Goal: Transaction & Acquisition: Book appointment/travel/reservation

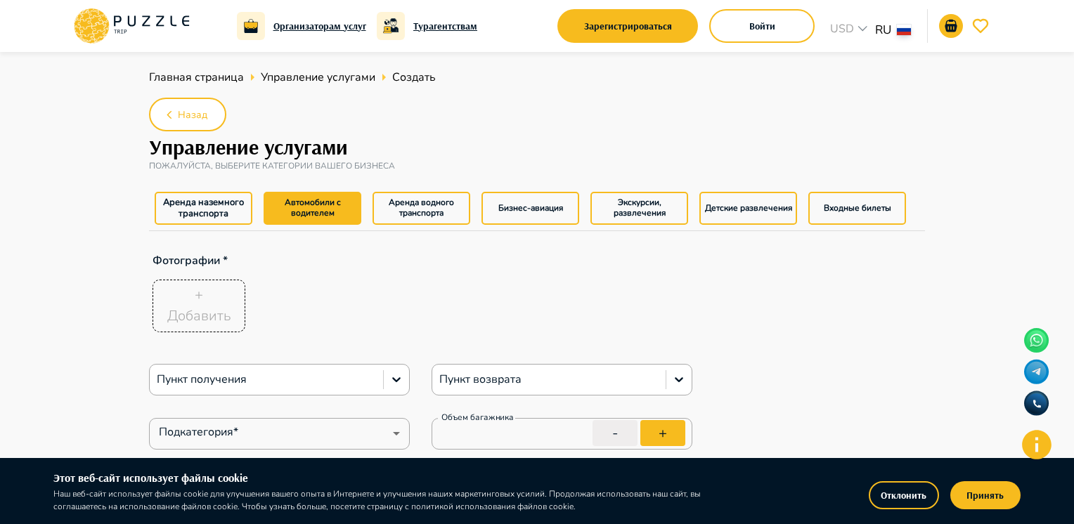
type textarea "*"
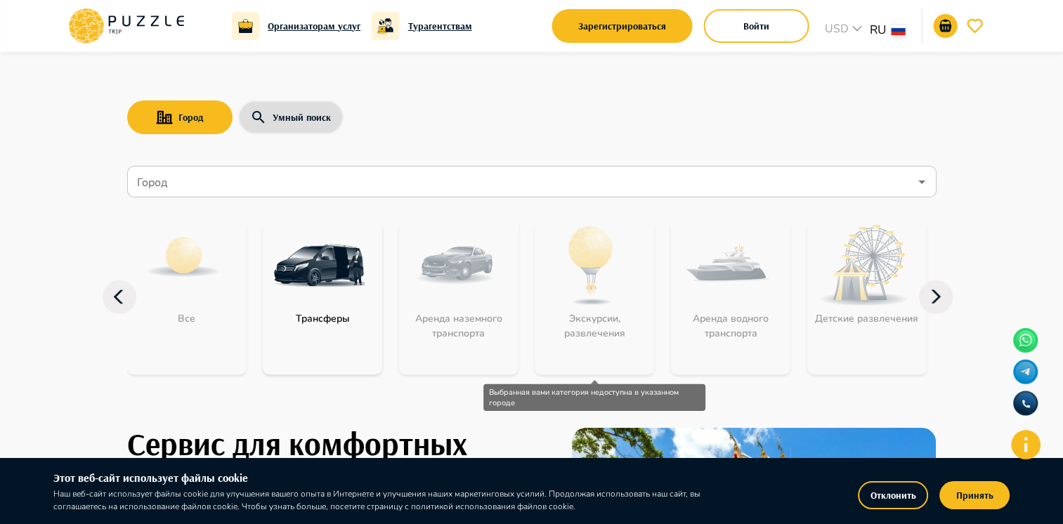
click at [630, 309] on div "Экскурсии, развлечения" at bounding box center [594, 297] width 119 height 155
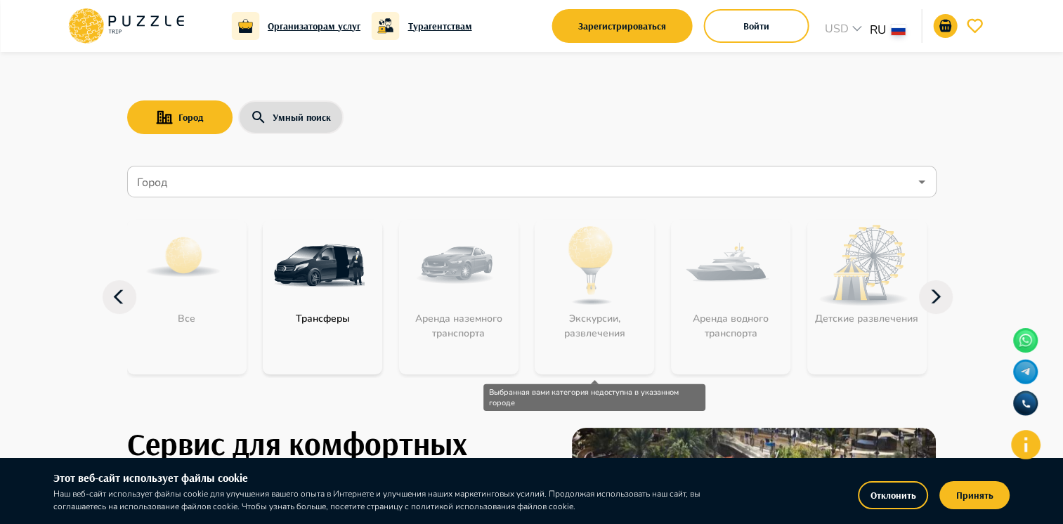
click at [595, 295] on div "Экскурсии, развлечения" at bounding box center [594, 297] width 119 height 155
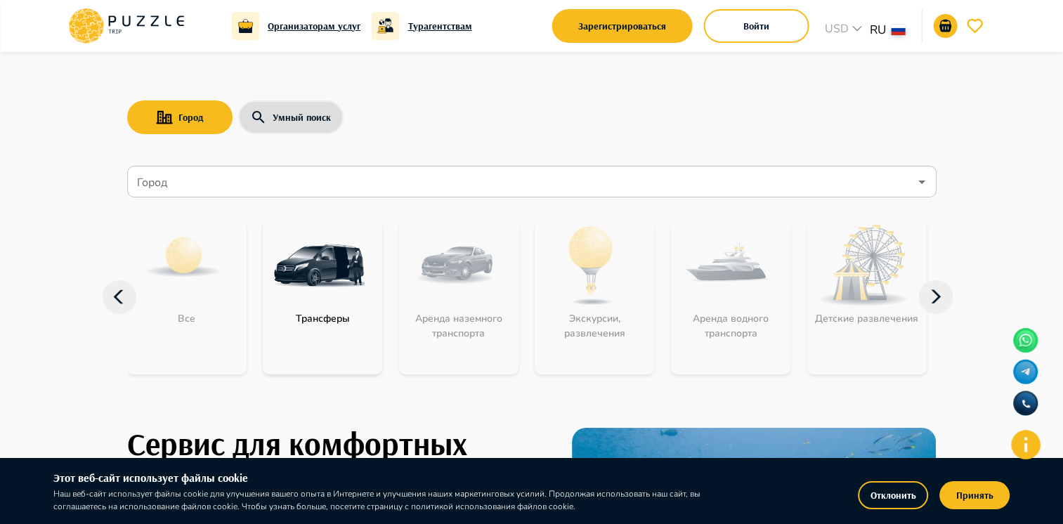
click at [947, 295] on icon at bounding box center [936, 297] width 34 height 34
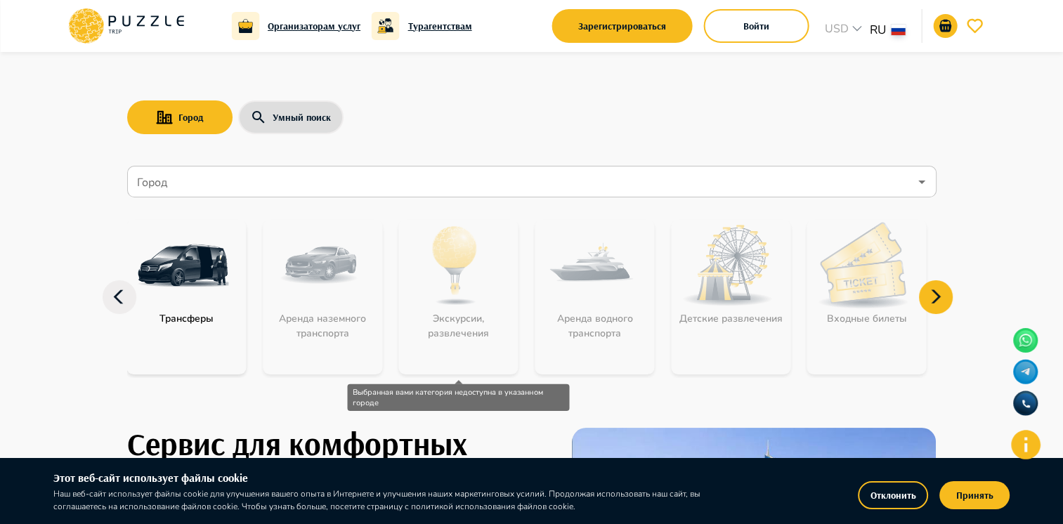
click at [455, 321] on div "Экскурсии, развлечения" at bounding box center [458, 297] width 119 height 155
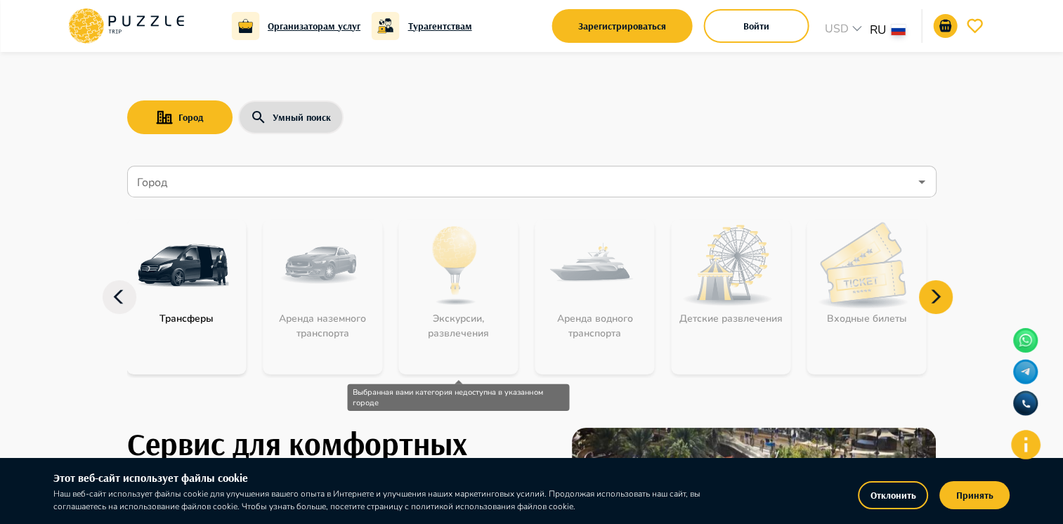
click at [453, 327] on div "Экскурсии, развлечения" at bounding box center [458, 297] width 119 height 155
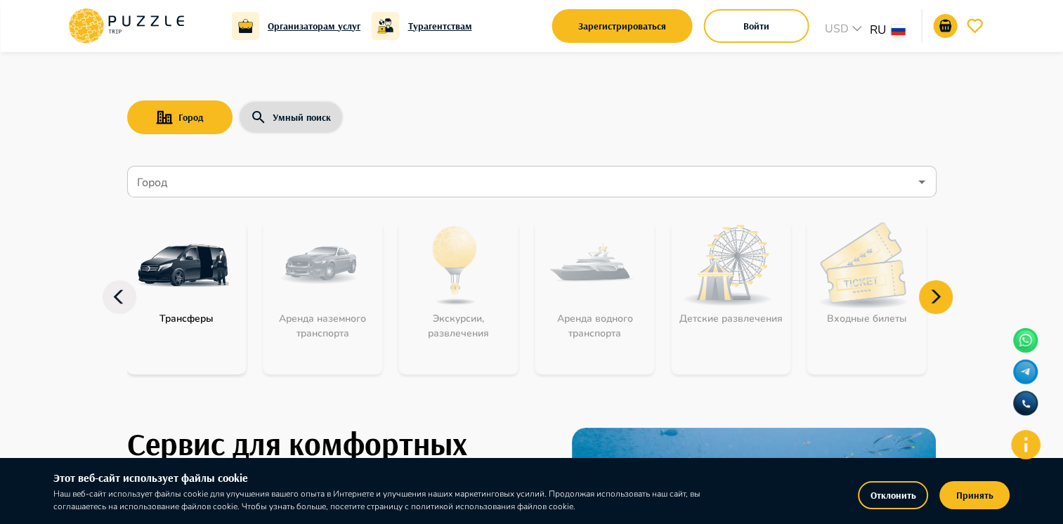
click at [335, 187] on input "Город" at bounding box center [521, 182] width 775 height 27
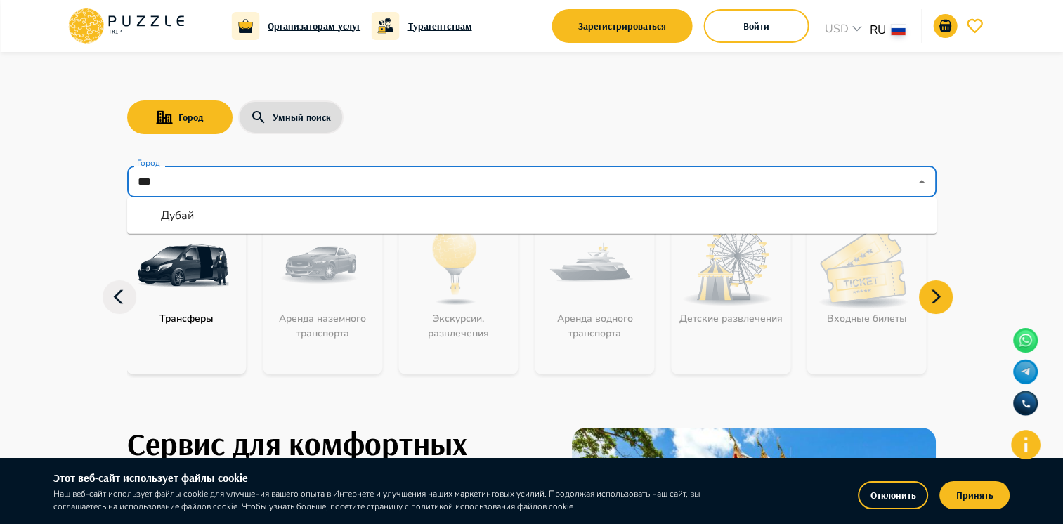
click at [302, 207] on li "Дубай" at bounding box center [532, 215] width 810 height 25
type input "*****"
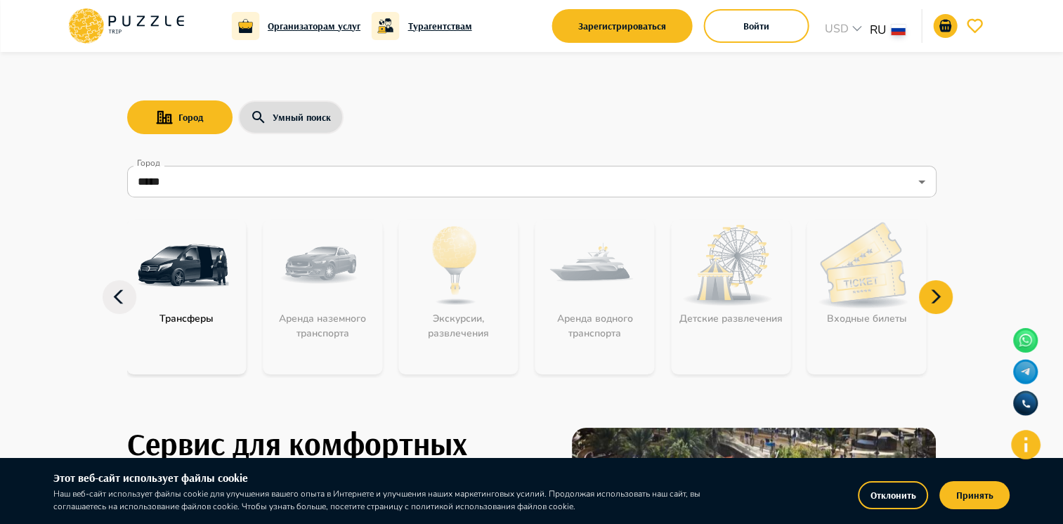
click at [450, 294] on div "Экскурсии, развлечения" at bounding box center [458, 297] width 119 height 155
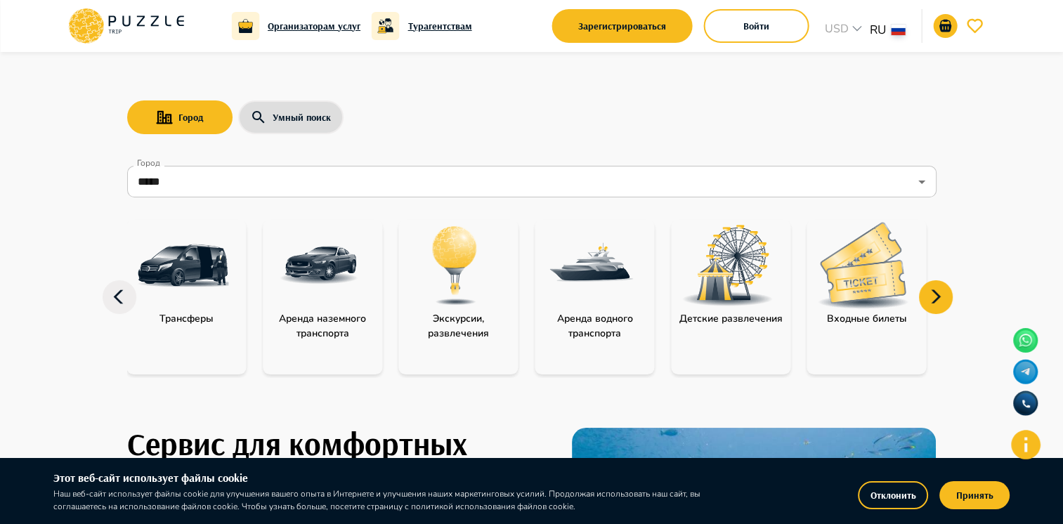
click at [450, 271] on img "category-activity" at bounding box center [455, 265] width 91 height 91
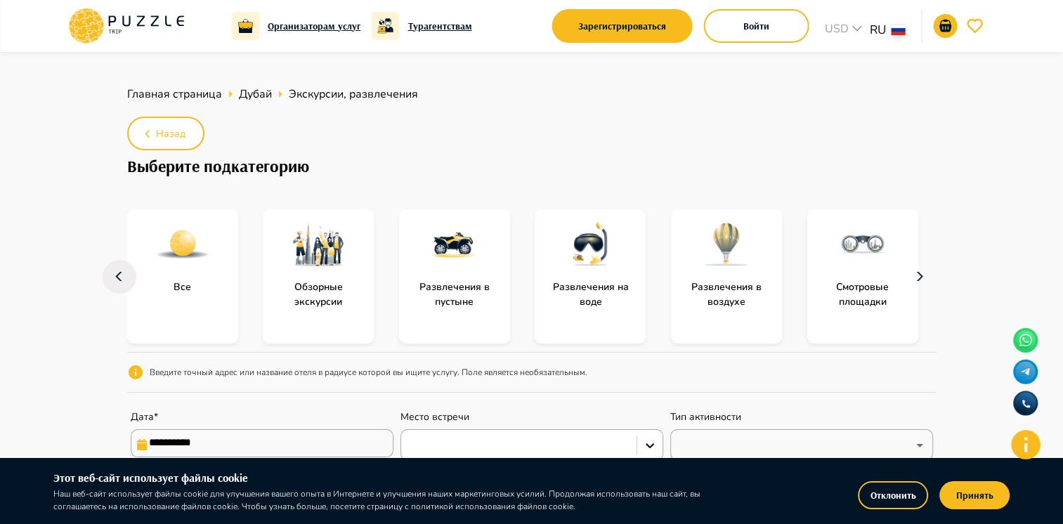
click at [911, 278] on icon "button" at bounding box center [920, 277] width 22 height 34
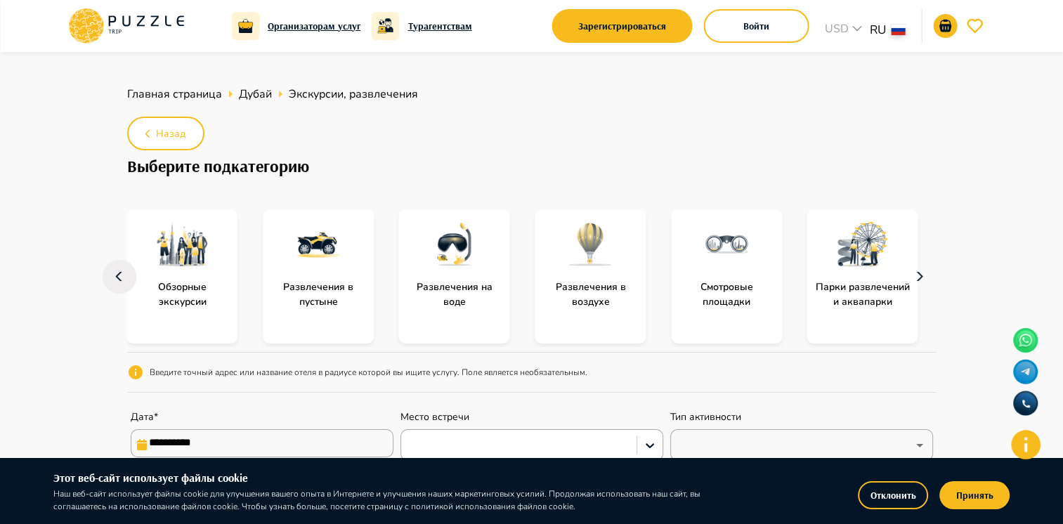
click at [911, 278] on icon "button" at bounding box center [920, 277] width 22 height 34
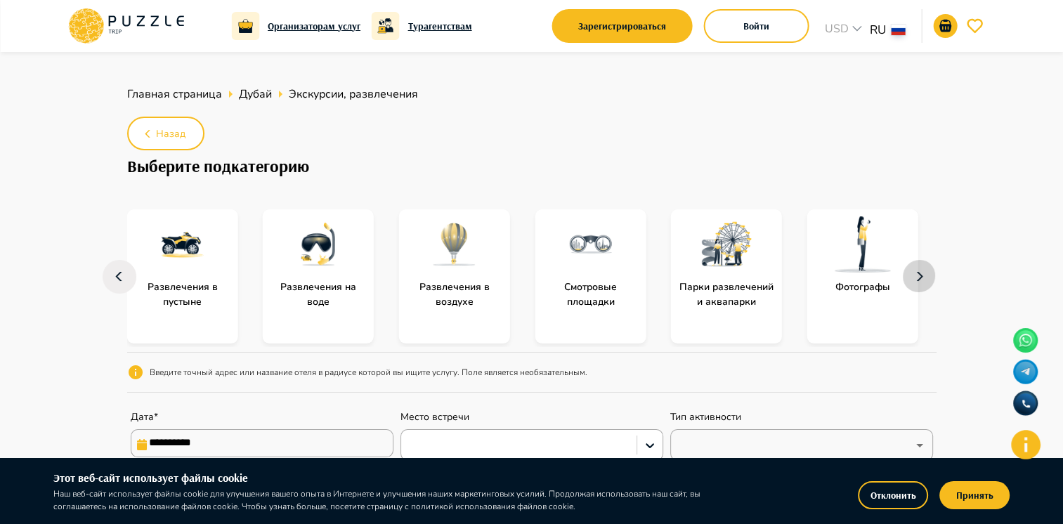
click at [911, 278] on icon "button" at bounding box center [920, 277] width 22 height 34
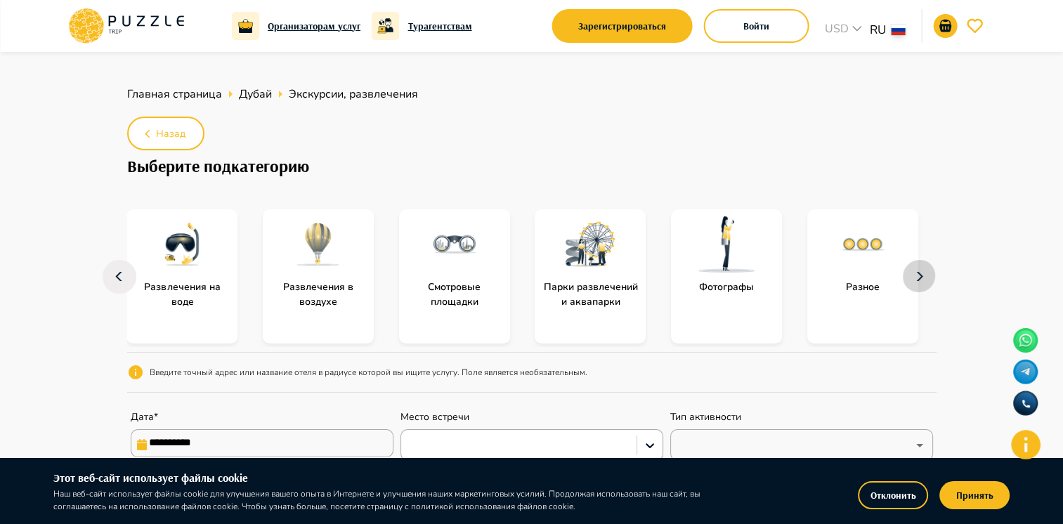
click at [911, 278] on icon "button" at bounding box center [920, 277] width 22 height 34
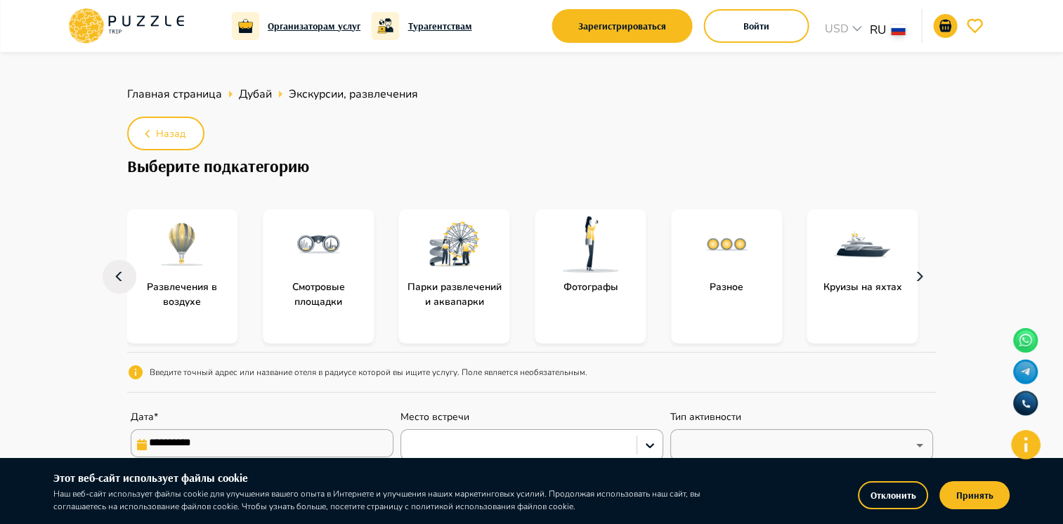
click at [911, 278] on icon "button" at bounding box center [920, 277] width 22 height 34
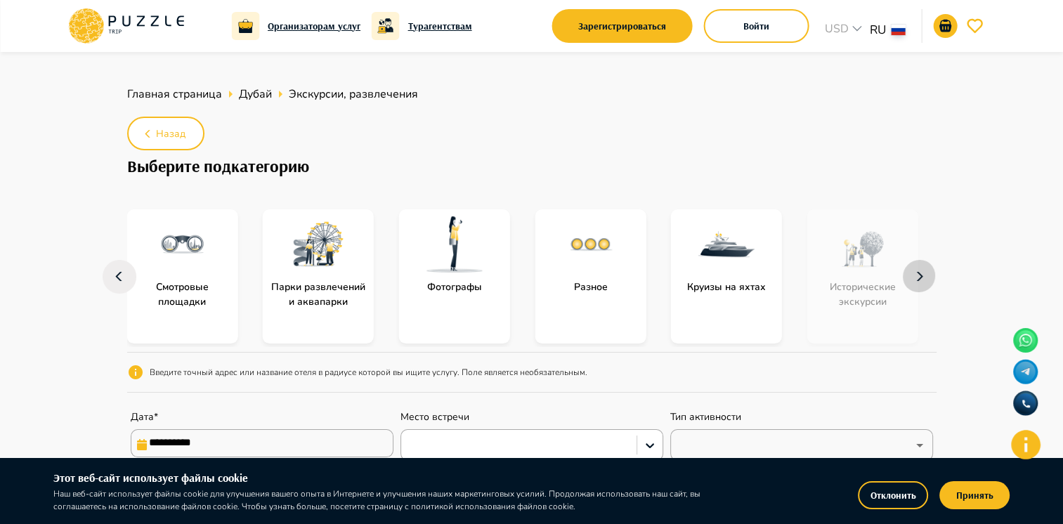
click at [911, 278] on icon "button" at bounding box center [920, 277] width 22 height 34
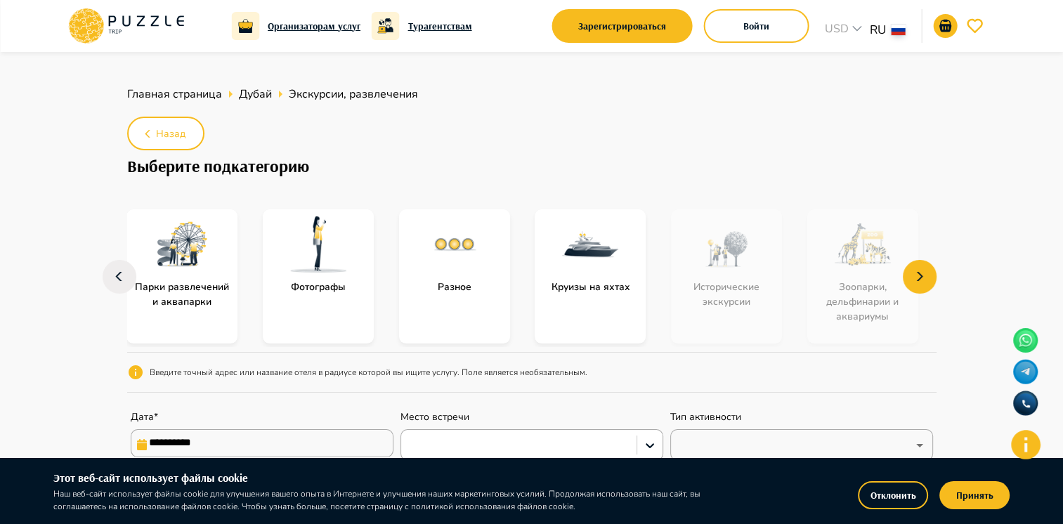
click at [110, 278] on icon "button" at bounding box center [119, 277] width 22 height 34
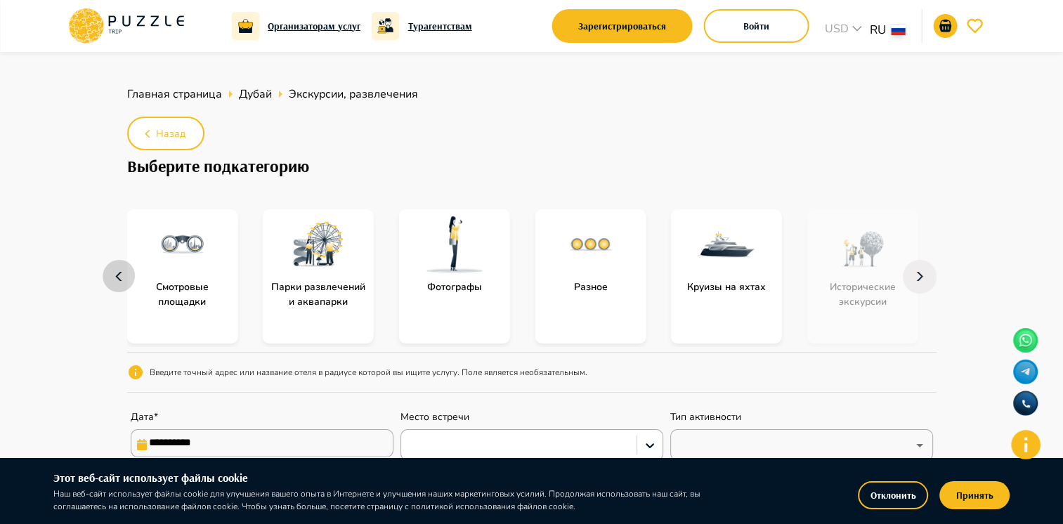
click at [110, 278] on icon "button" at bounding box center [119, 277] width 22 height 34
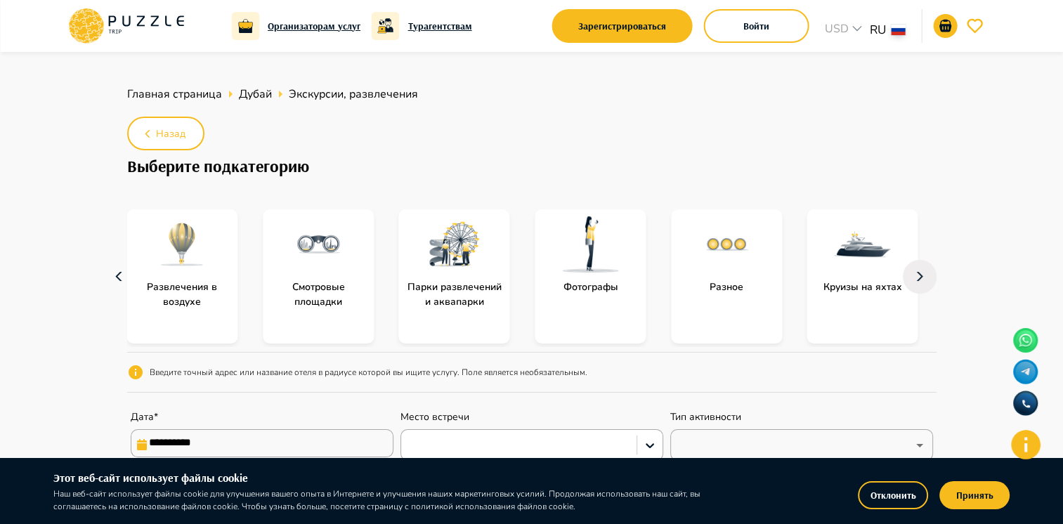
click at [110, 278] on icon "button" at bounding box center [119, 277] width 22 height 34
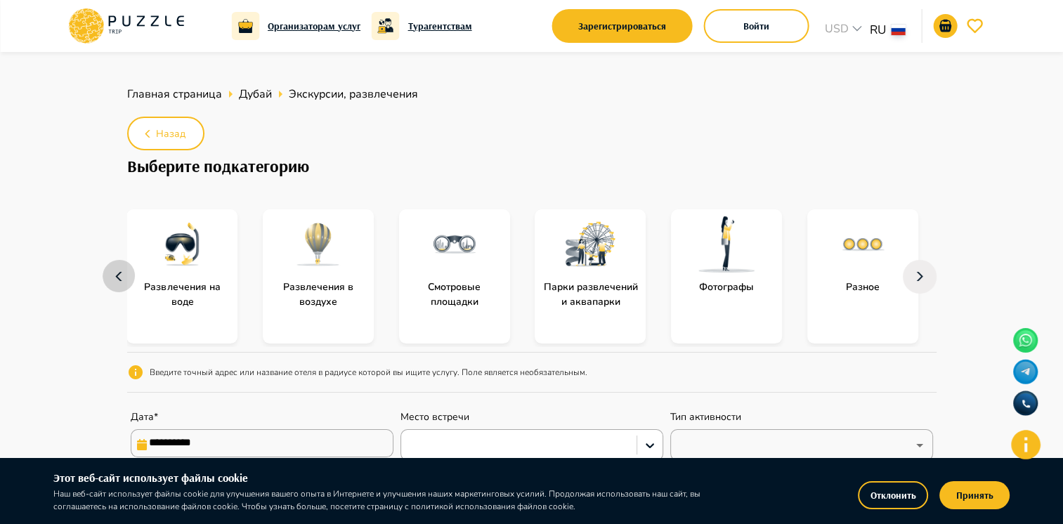
click at [110, 278] on icon "button" at bounding box center [119, 277] width 22 height 34
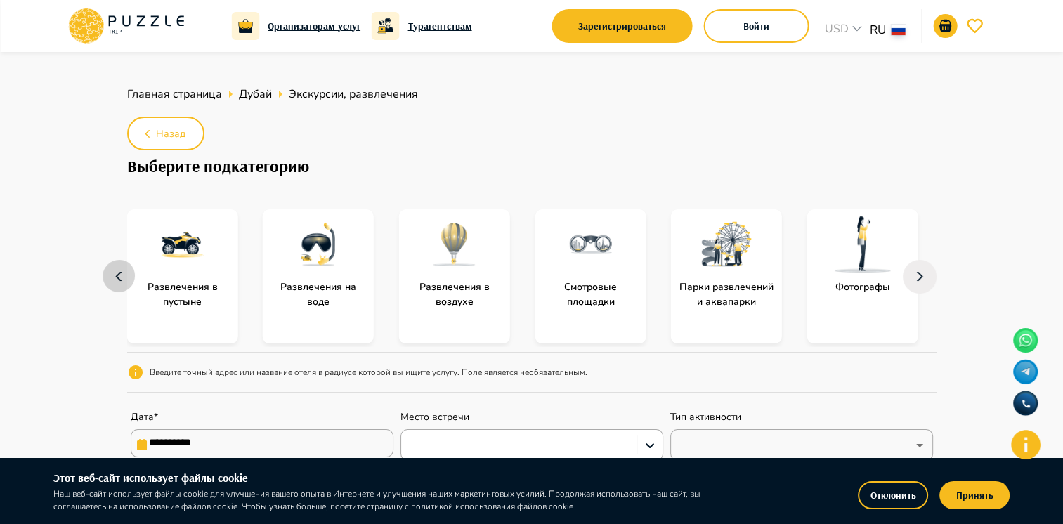
click at [110, 278] on icon "button" at bounding box center [119, 277] width 22 height 34
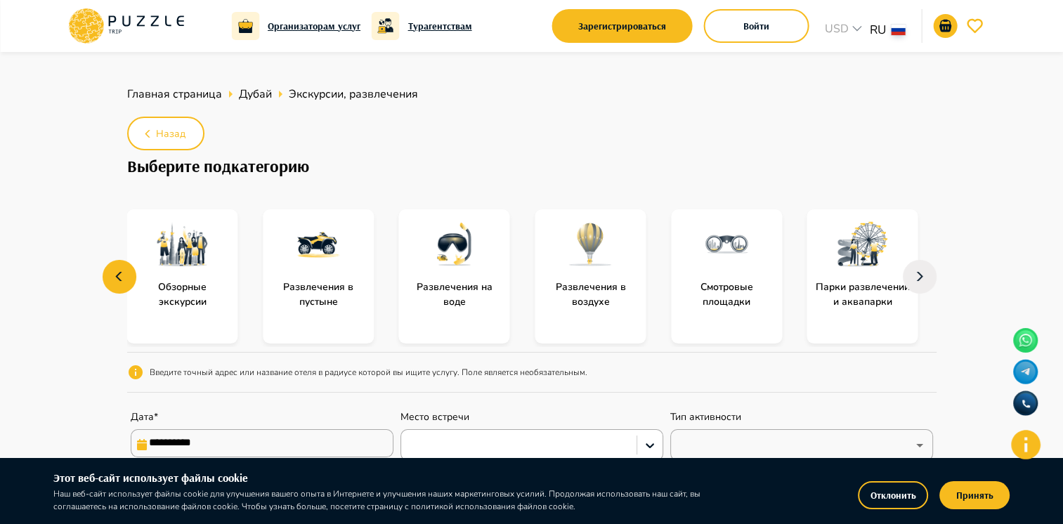
click at [330, 283] on p "Развлечения в пустыне" at bounding box center [318, 295] width 111 height 30
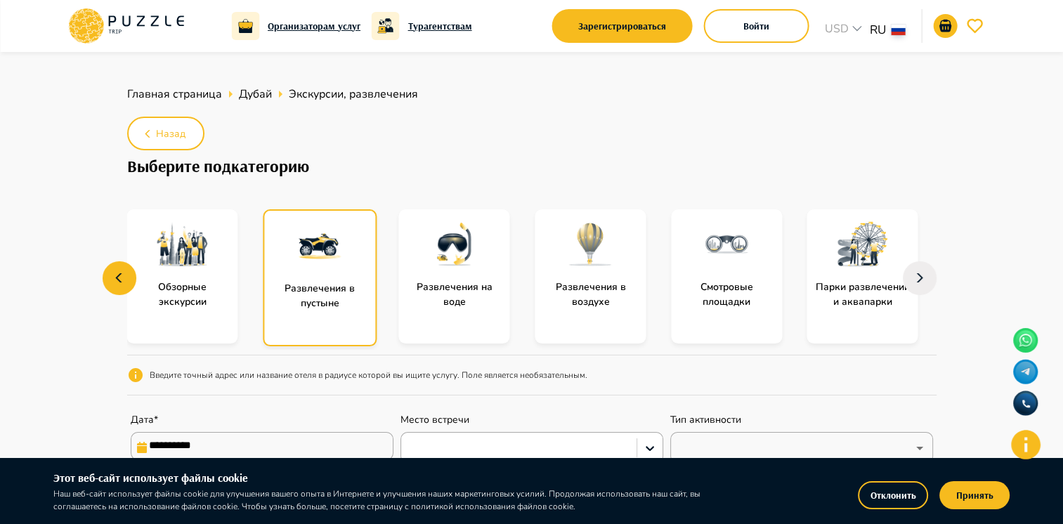
click at [328, 250] on img "subcategory-entertainment_in_the_desert" at bounding box center [320, 246] width 56 height 56
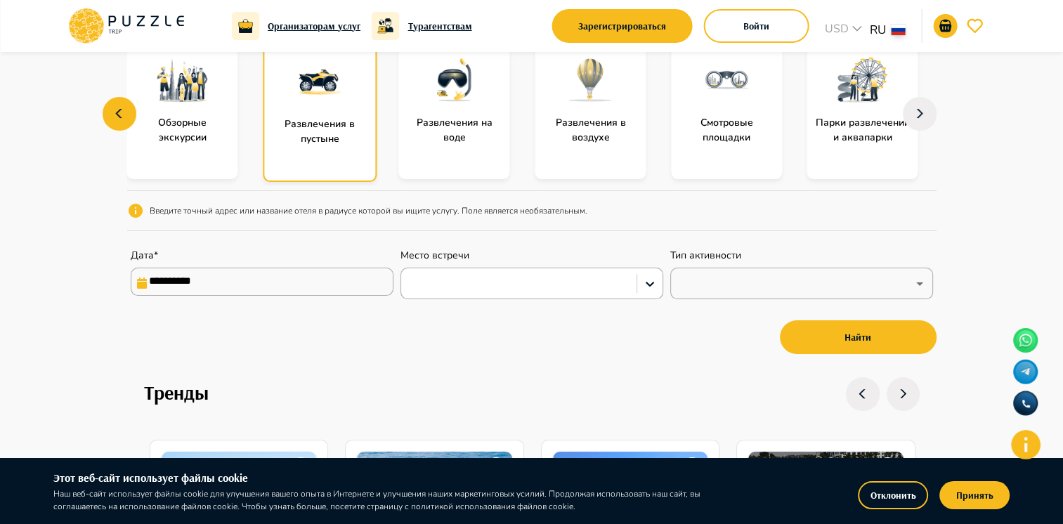
scroll to position [211, 0]
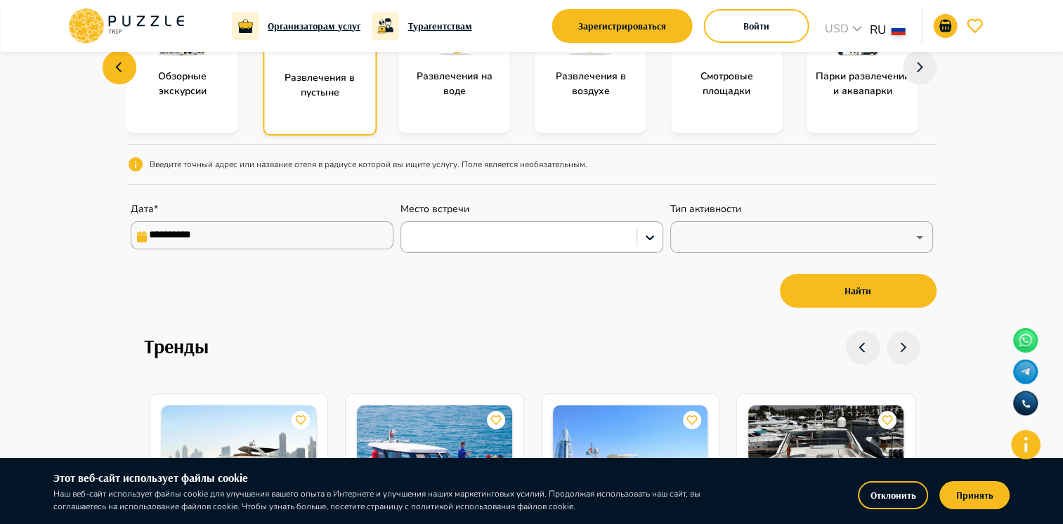
click at [289, 247] on input "**********" at bounding box center [262, 235] width 263 height 28
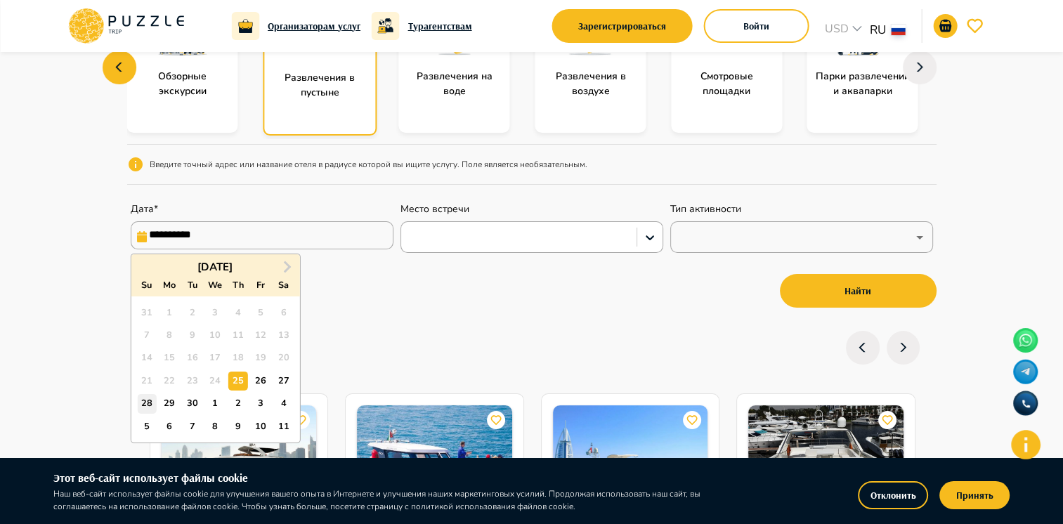
click at [148, 405] on div "28" at bounding box center [146, 403] width 19 height 19
type input "**********"
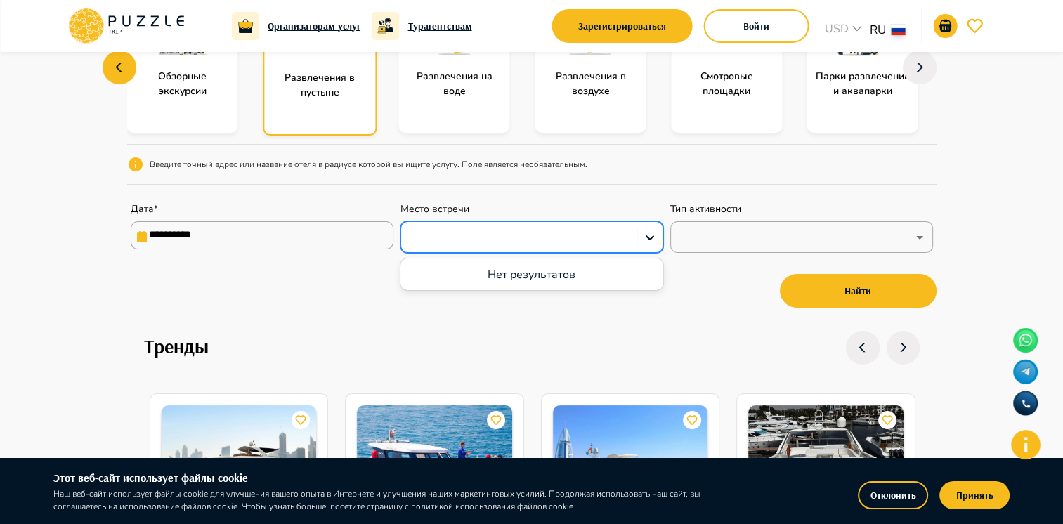
click at [441, 236] on div at bounding box center [518, 237] width 221 height 18
click at [526, 245] on div at bounding box center [518, 237] width 221 height 18
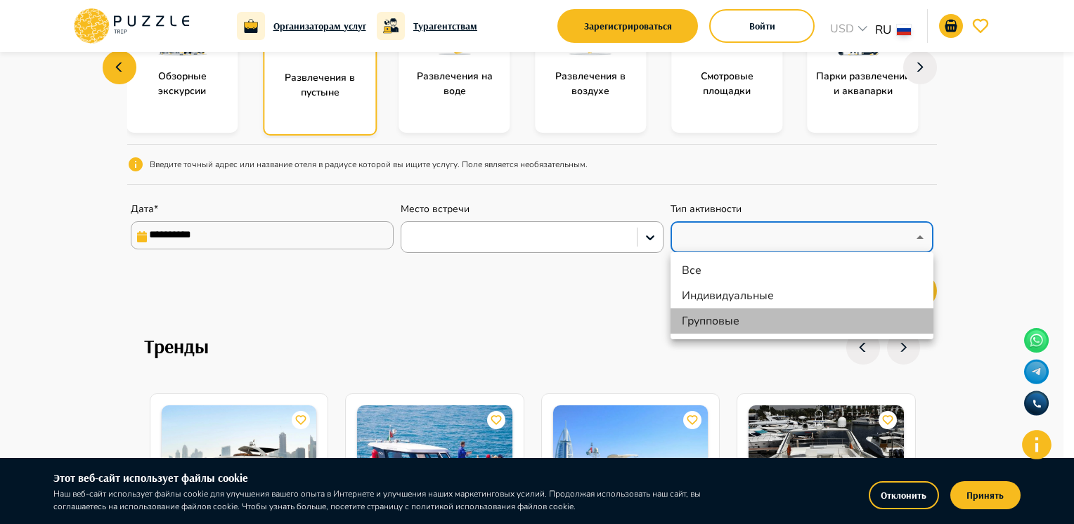
click at [715, 310] on li "Групповые" at bounding box center [801, 321] width 263 height 25
type input "******"
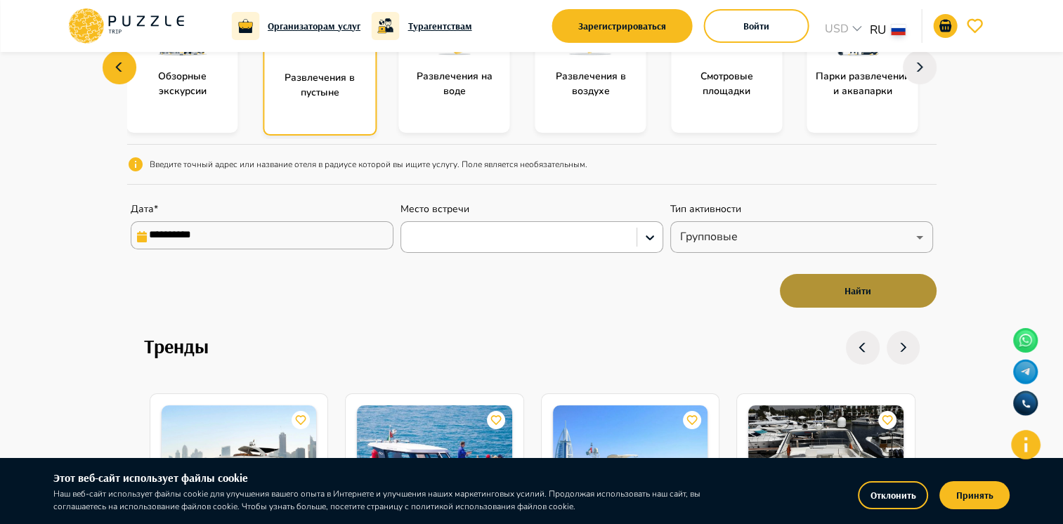
click at [807, 297] on button "Найти" at bounding box center [858, 291] width 157 height 34
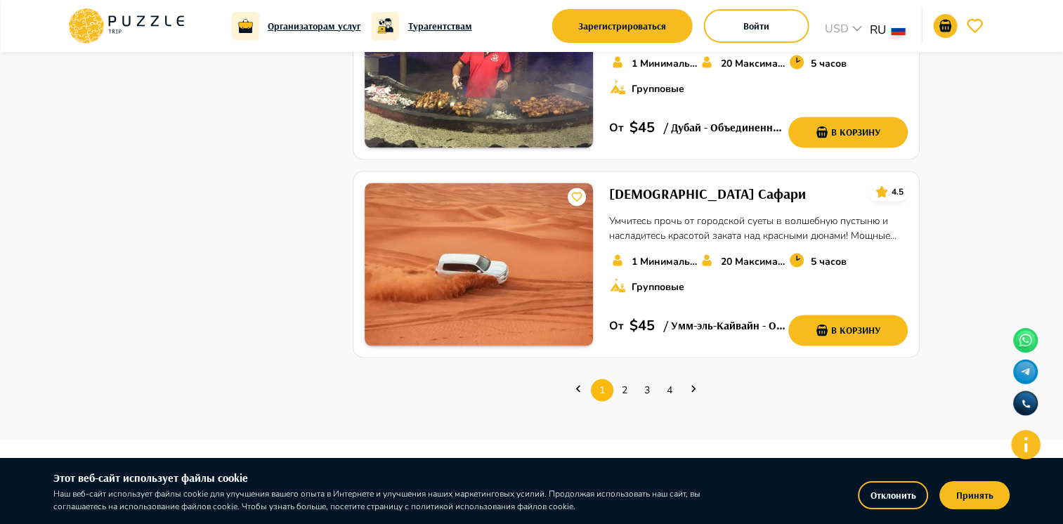
scroll to position [2120, 0]
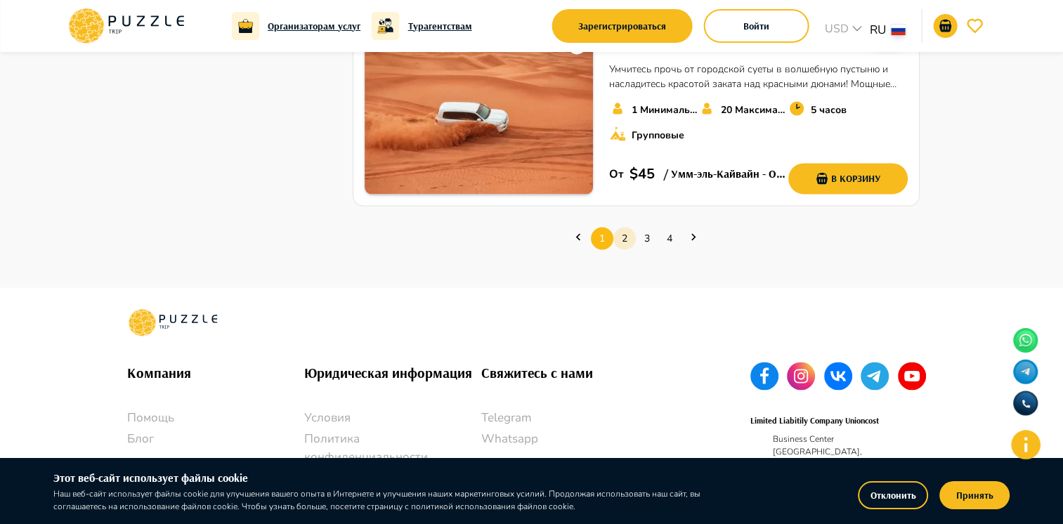
click at [623, 228] on link "2" at bounding box center [625, 239] width 22 height 22
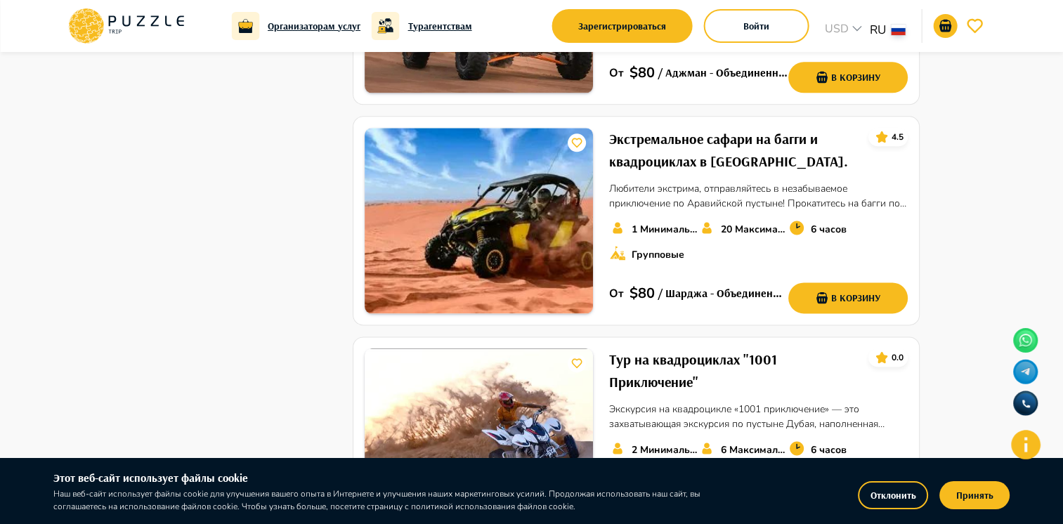
scroll to position [2108, 0]
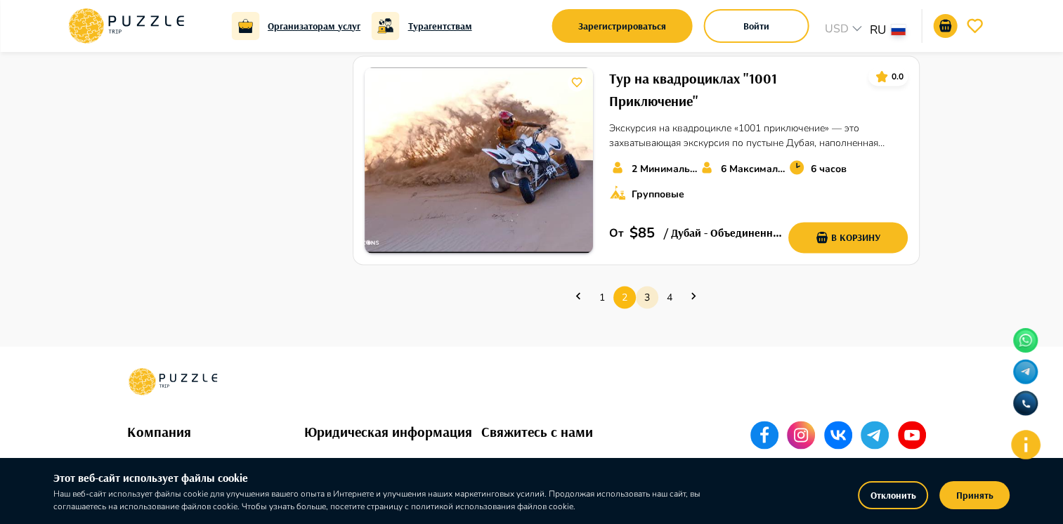
click at [649, 304] on link "3" at bounding box center [647, 298] width 22 height 22
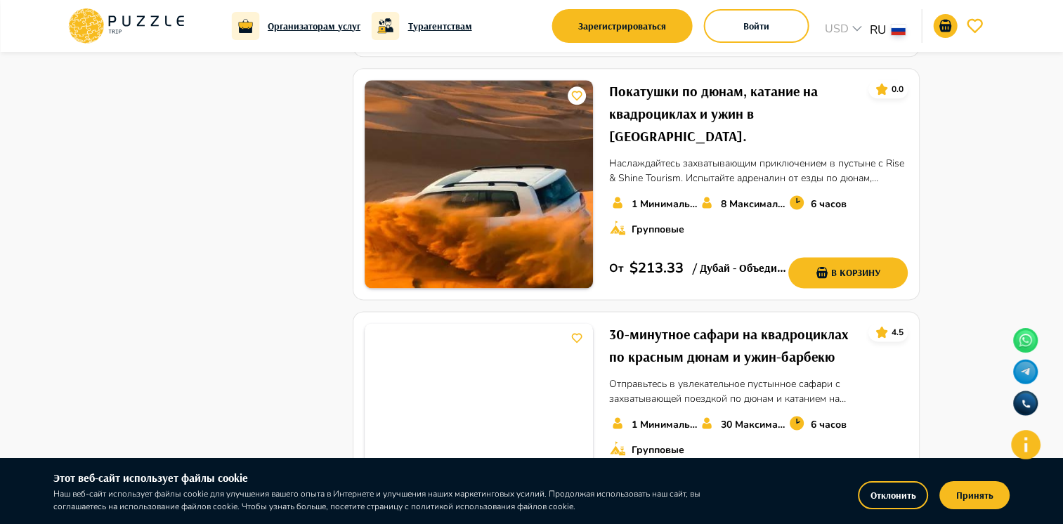
scroll to position [1968, 0]
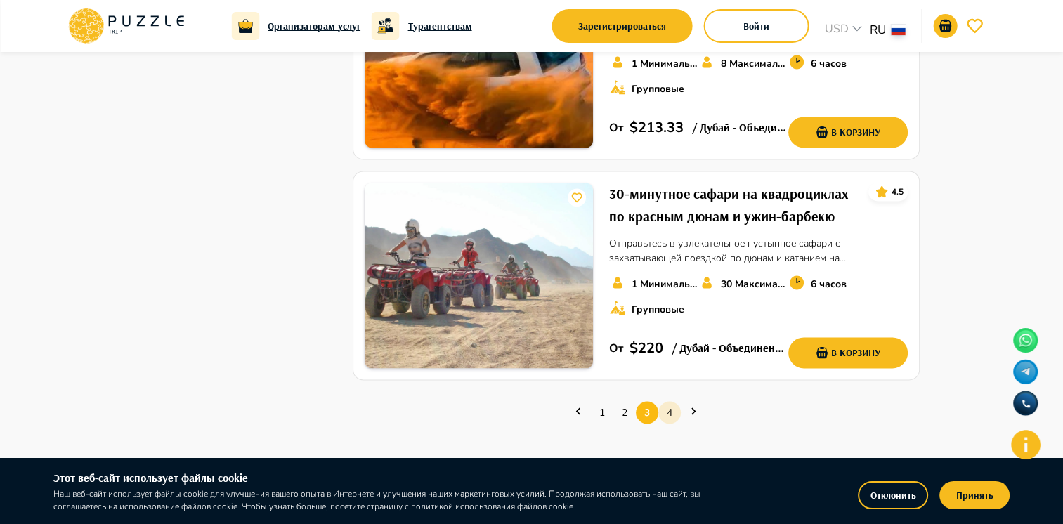
click at [666, 402] on link "4" at bounding box center [670, 413] width 22 height 22
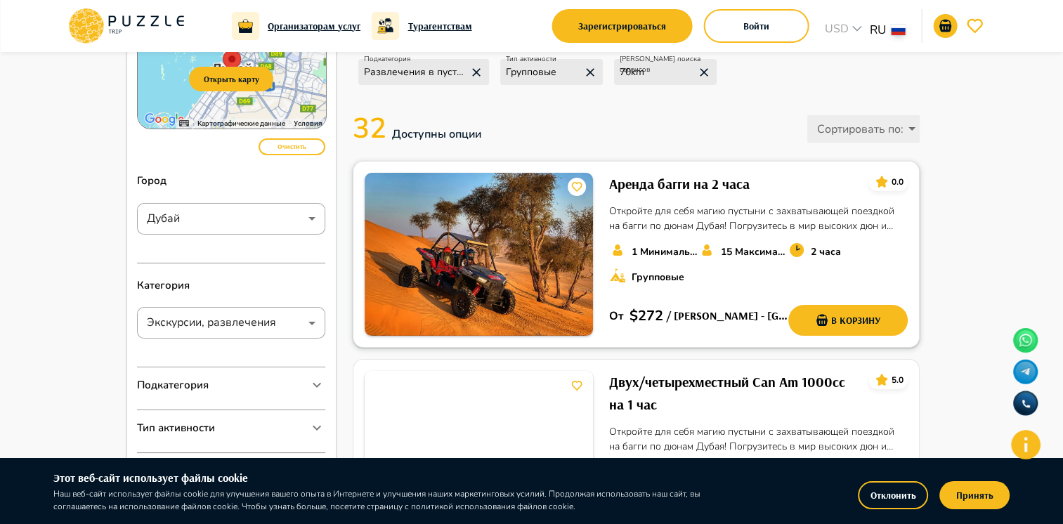
scroll to position [281, 0]
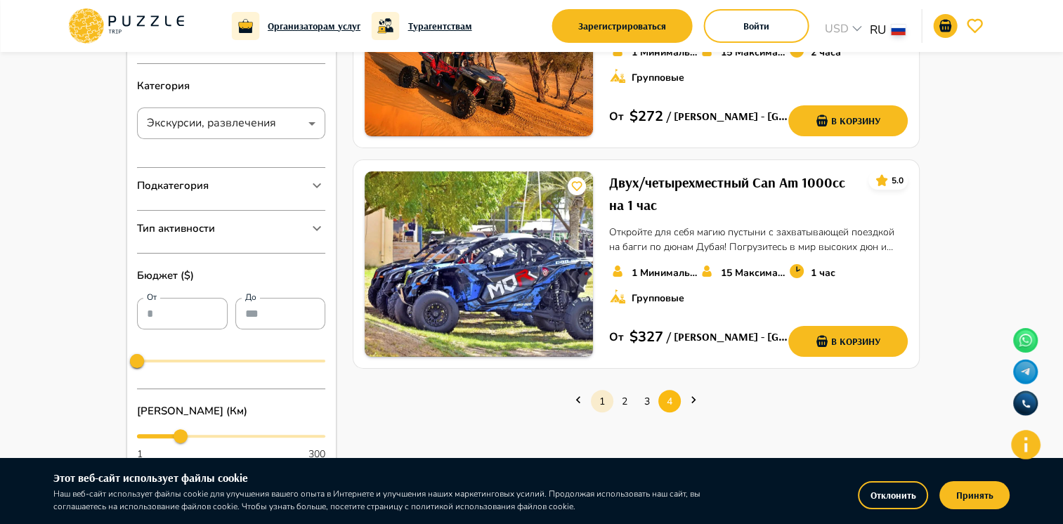
click at [602, 399] on link "1" at bounding box center [602, 402] width 22 height 22
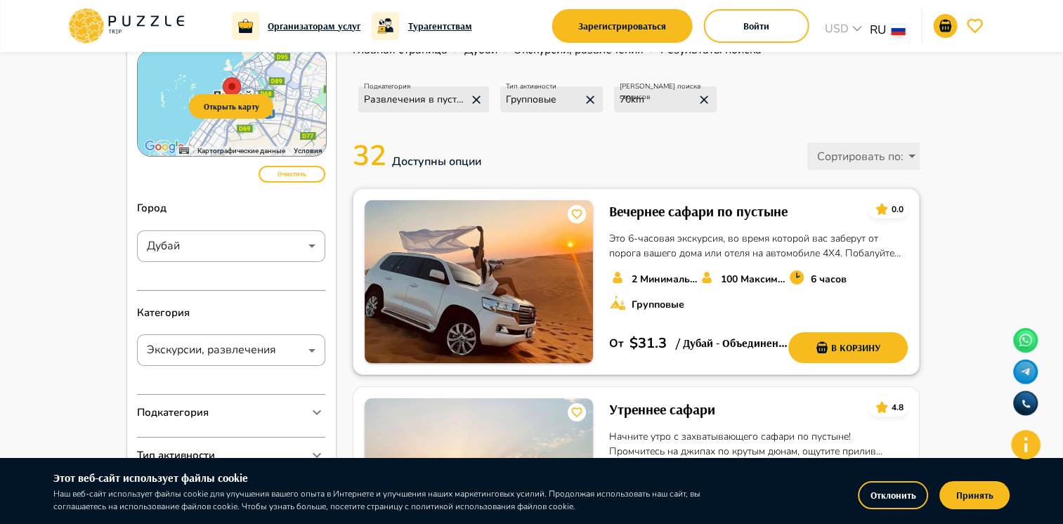
scroll to position [141, 0]
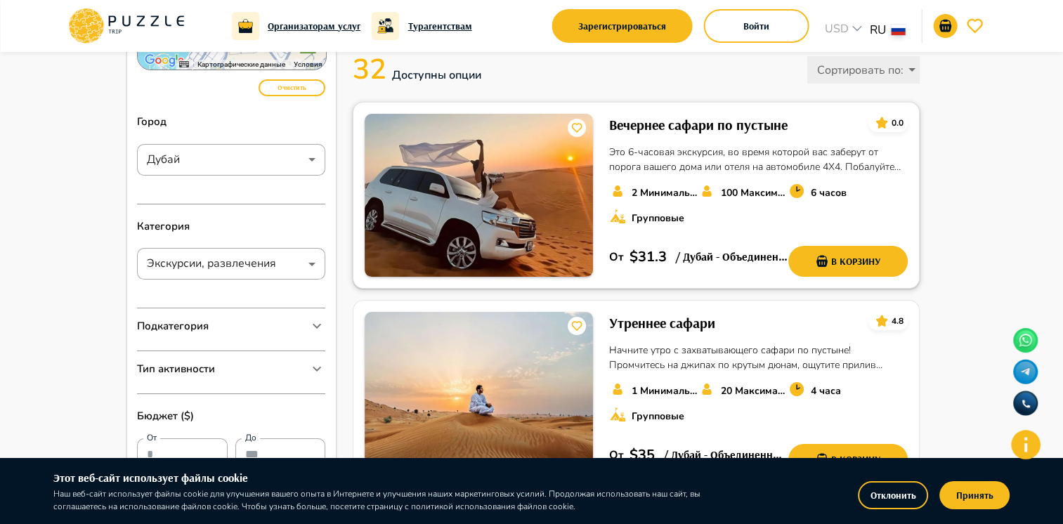
click at [660, 118] on h6 "Вечернее сафари по пустыне" at bounding box center [698, 125] width 179 height 22
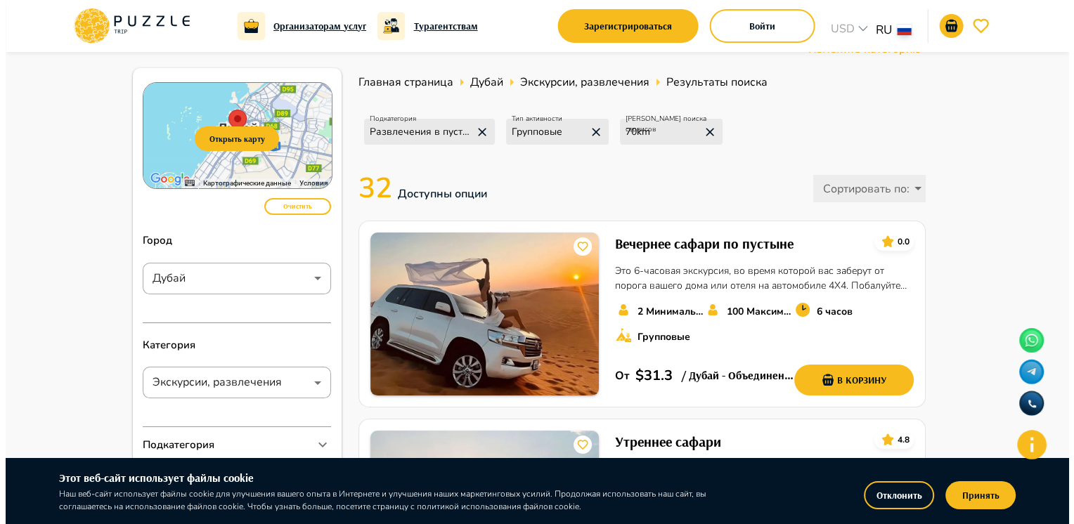
scroll to position [0, 0]
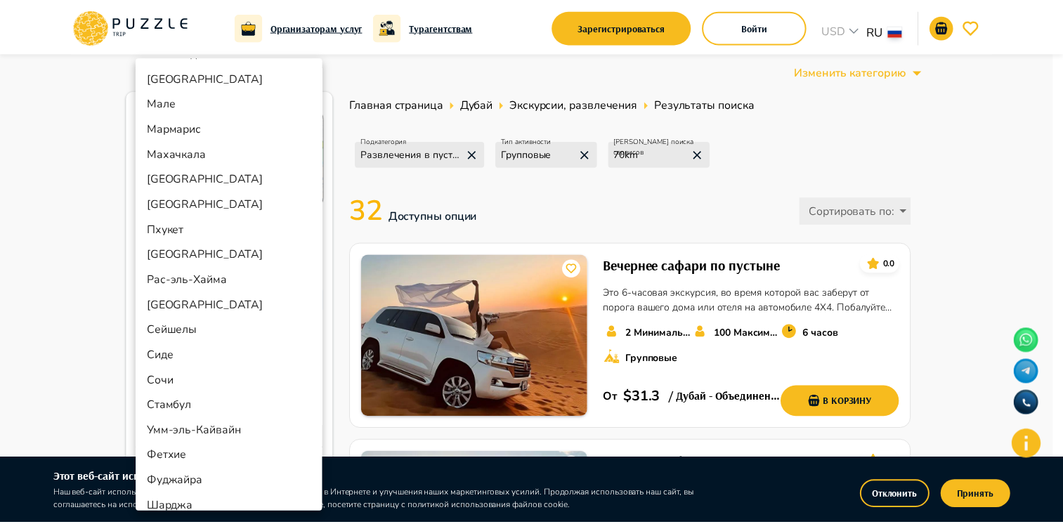
scroll to position [363, 0]
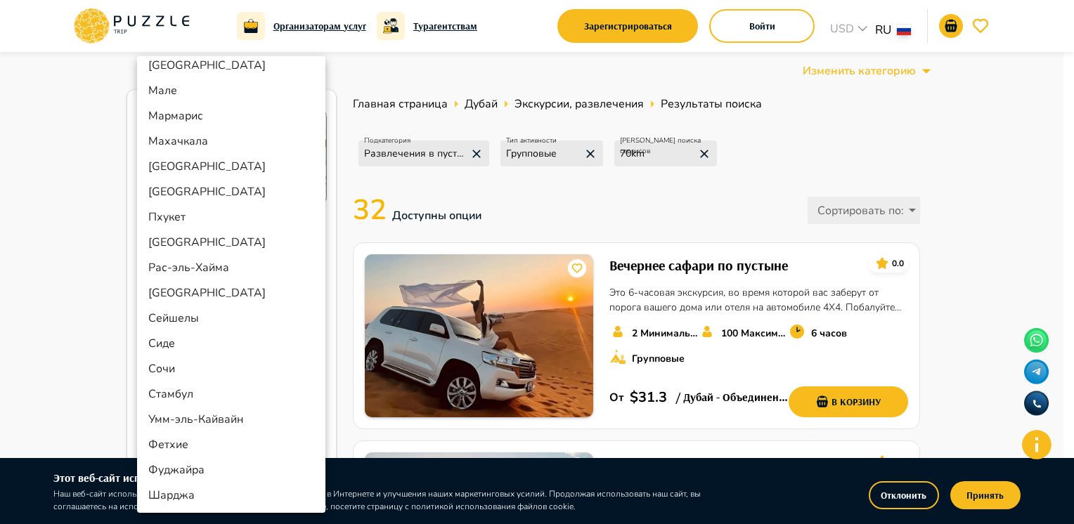
click at [207, 419] on li "Умм-эль-Кайвайн" at bounding box center [231, 419] width 188 height 25
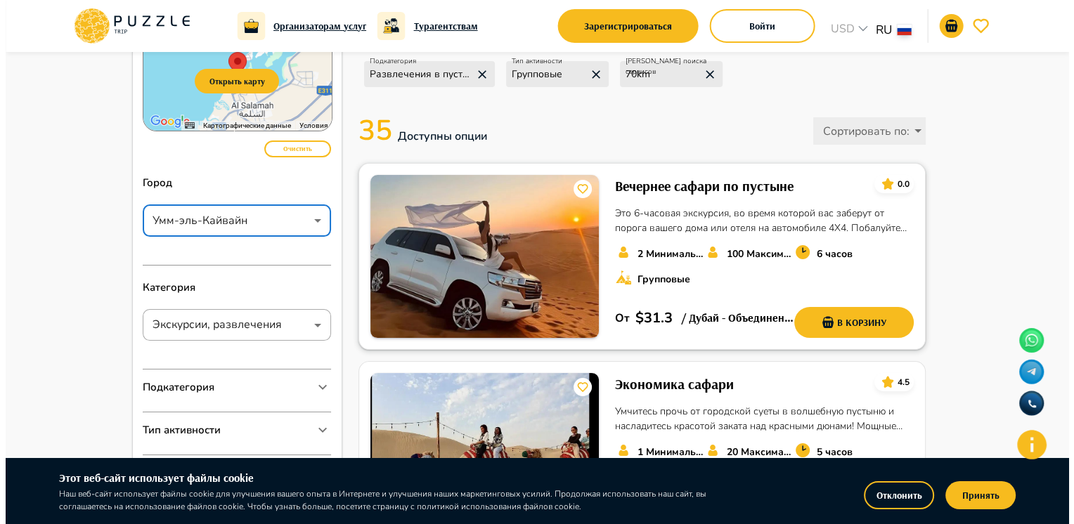
scroll to position [70, 0]
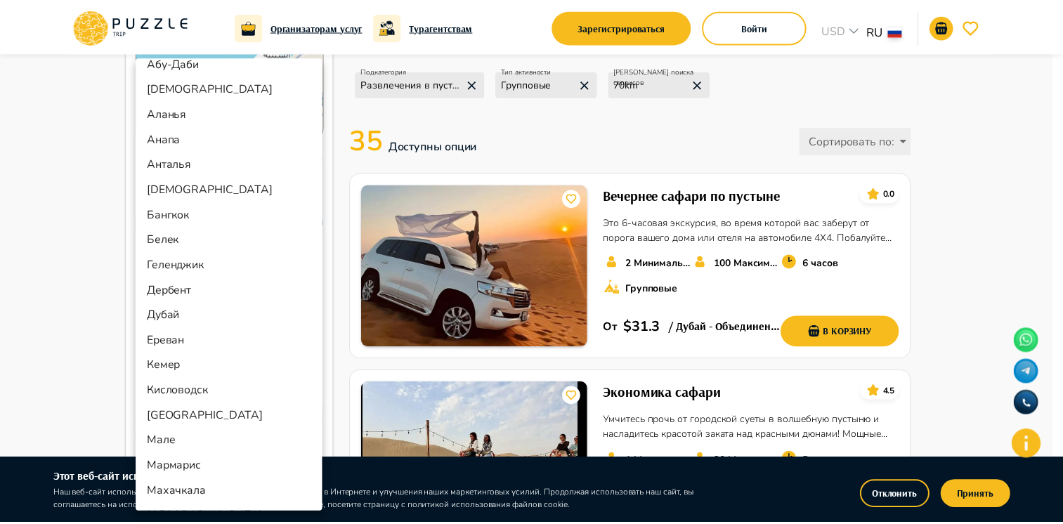
scroll to position [0, 0]
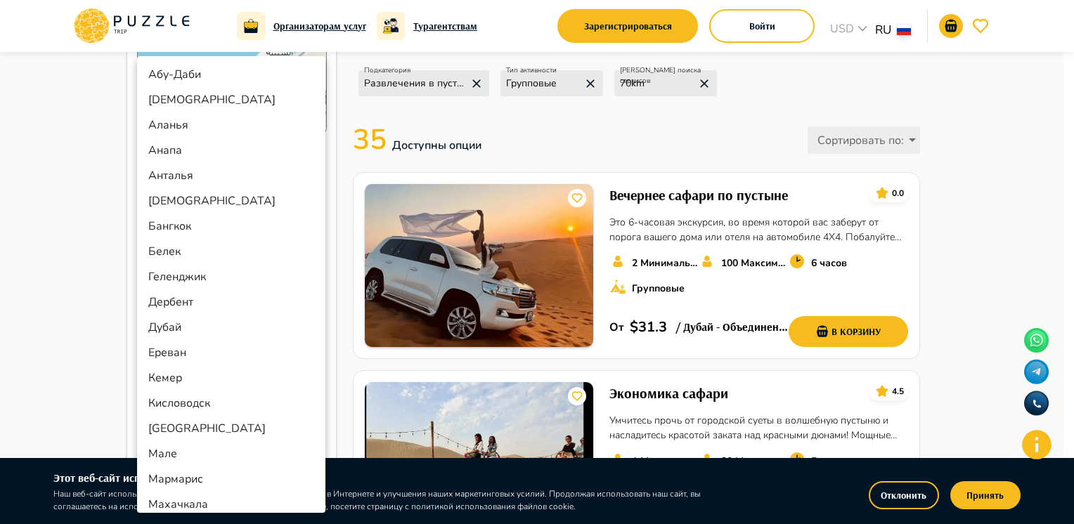
click at [177, 67] on li "Абу-Даби" at bounding box center [231, 74] width 188 height 25
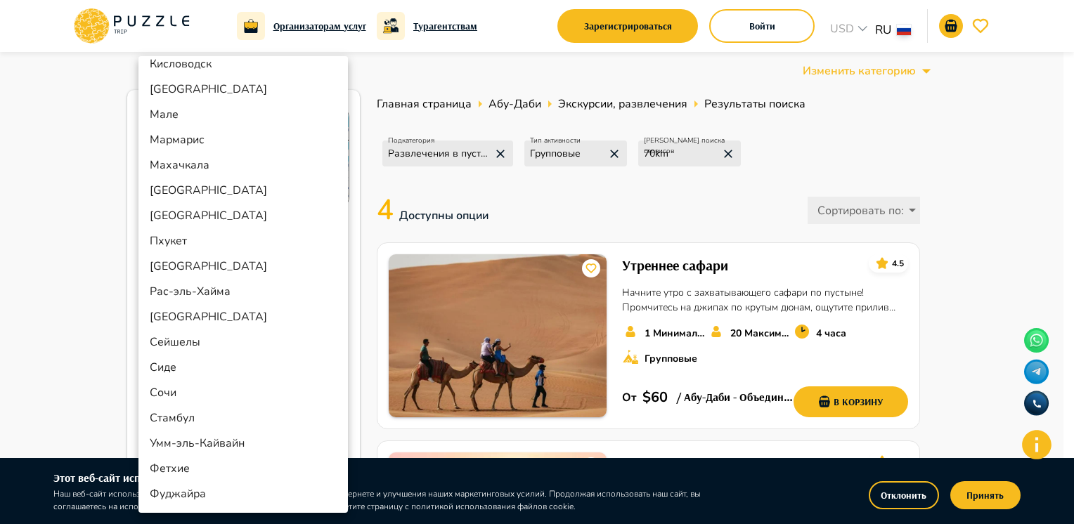
scroll to position [363, 0]
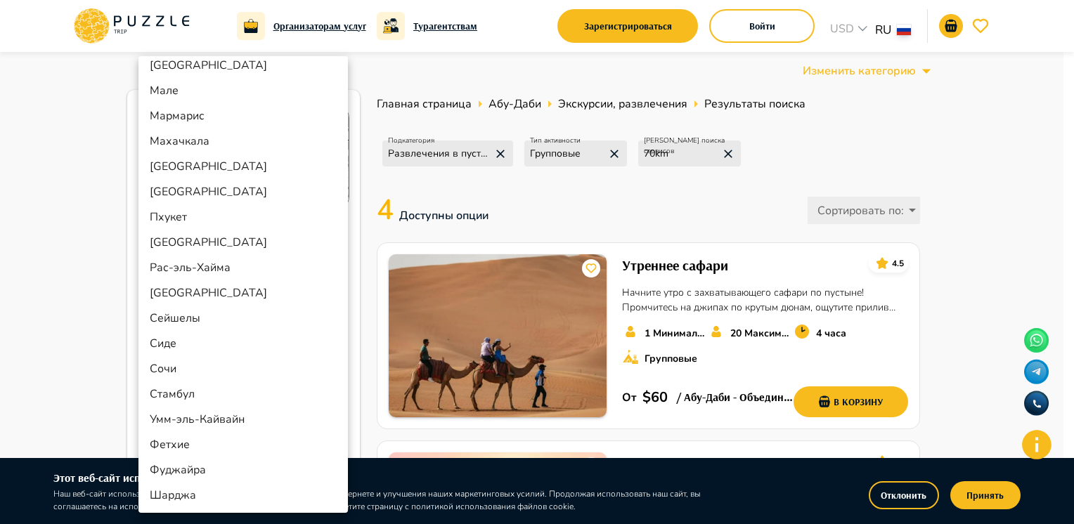
click at [208, 413] on li "Умм-эль-Кайвайн" at bounding box center [242, 419] width 209 height 25
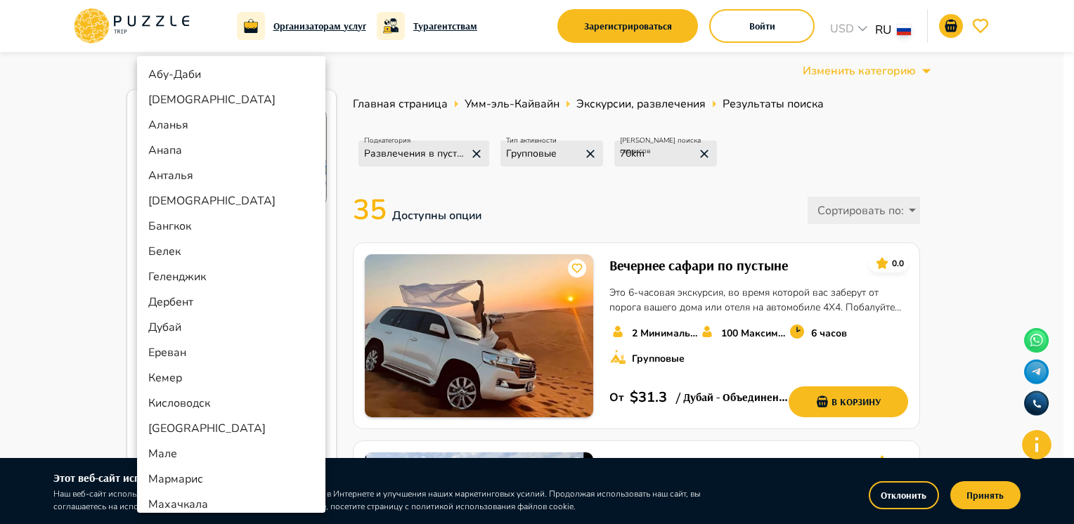
click at [193, 323] on li "Дубай" at bounding box center [231, 327] width 188 height 25
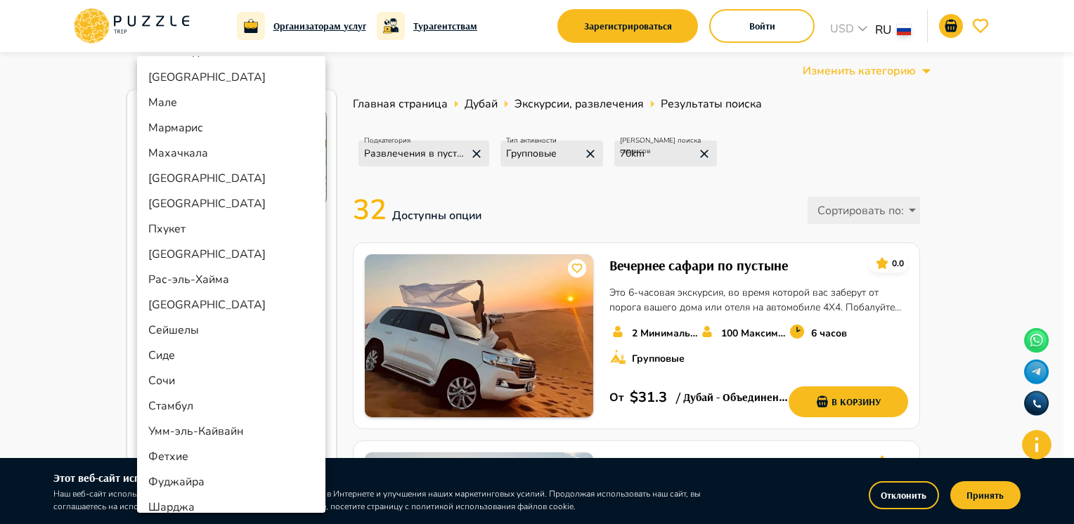
scroll to position [363, 0]
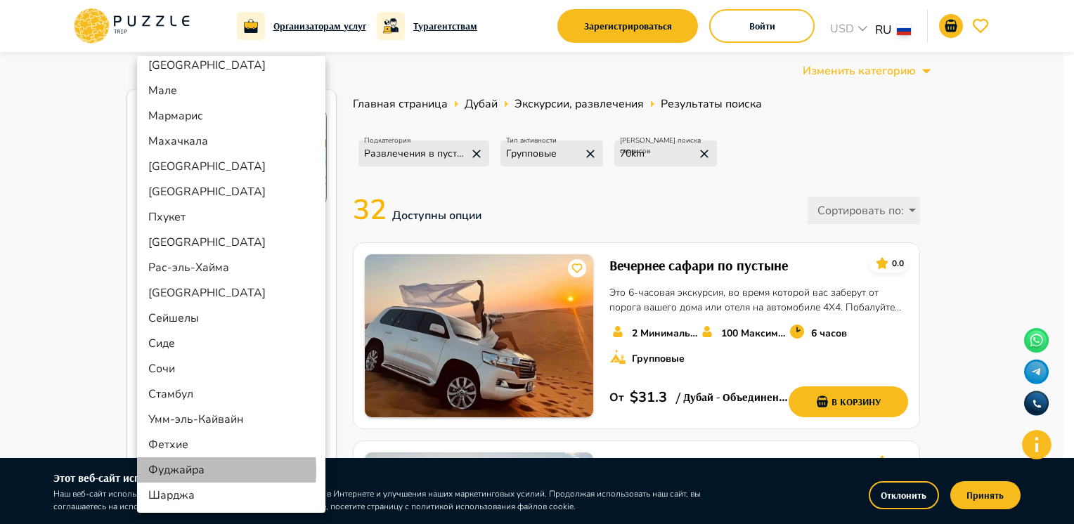
click at [183, 469] on li "Фуджайра" at bounding box center [231, 470] width 188 height 25
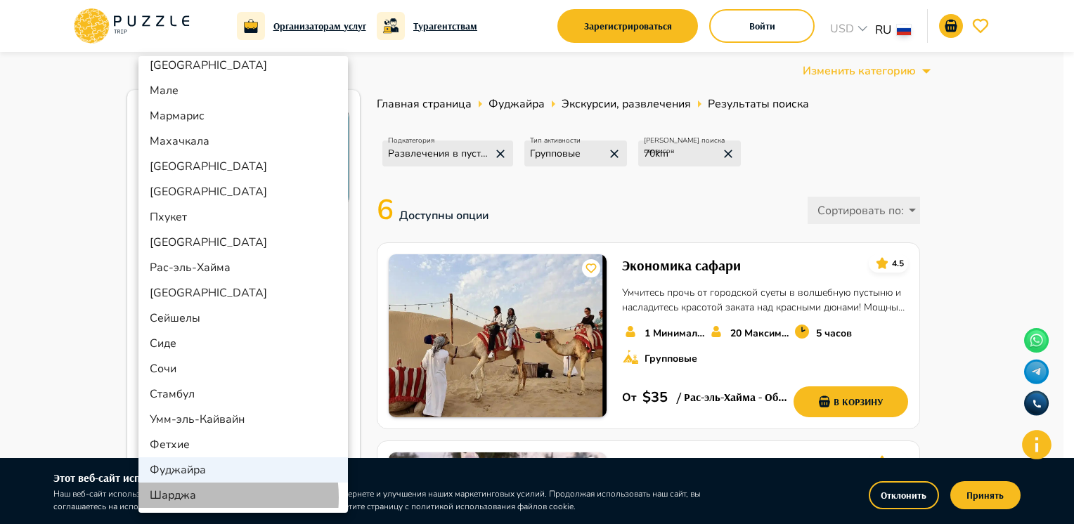
click at [202, 497] on li "Шарджа" at bounding box center [242, 495] width 209 height 25
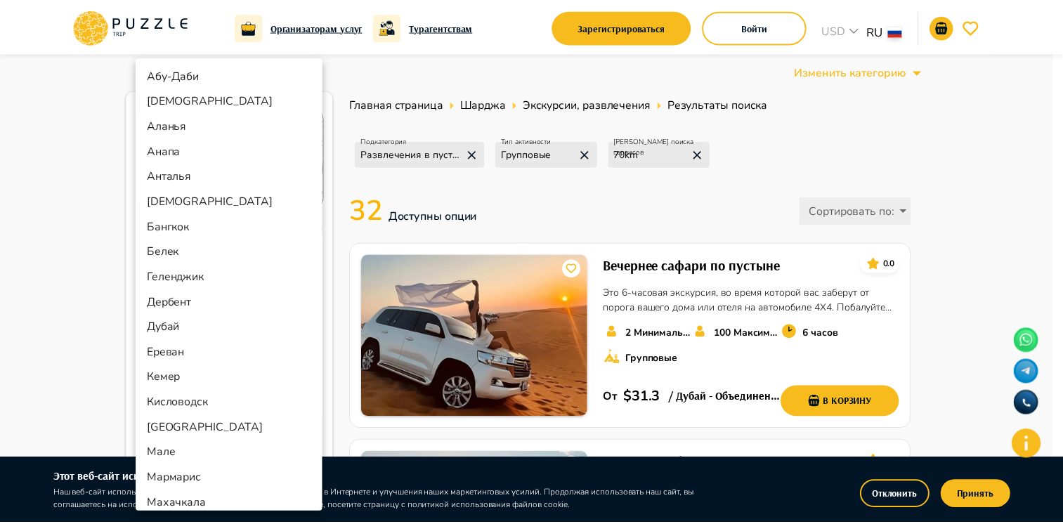
scroll to position [363, 0]
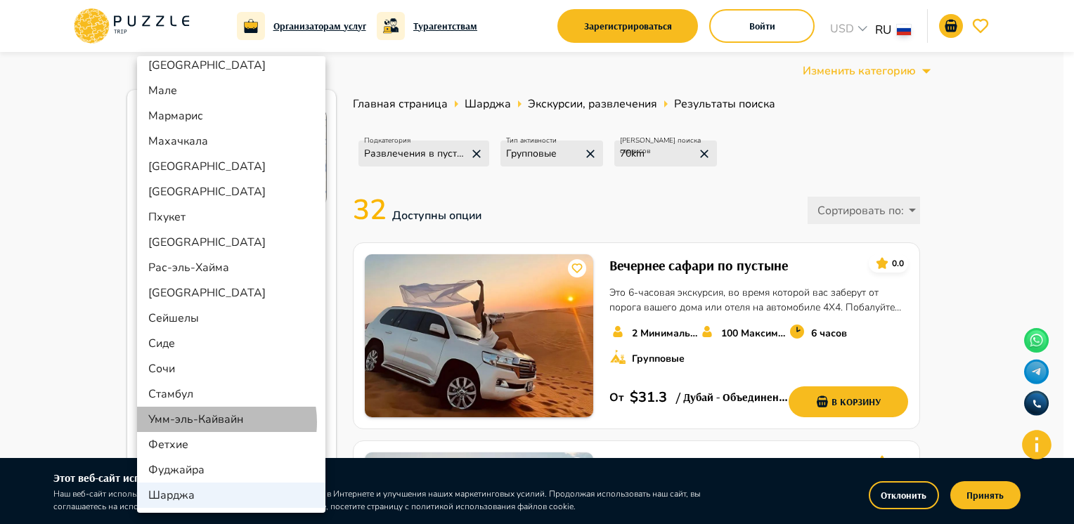
click at [216, 422] on li "Умм-эль-Кайвайн" at bounding box center [231, 419] width 188 height 25
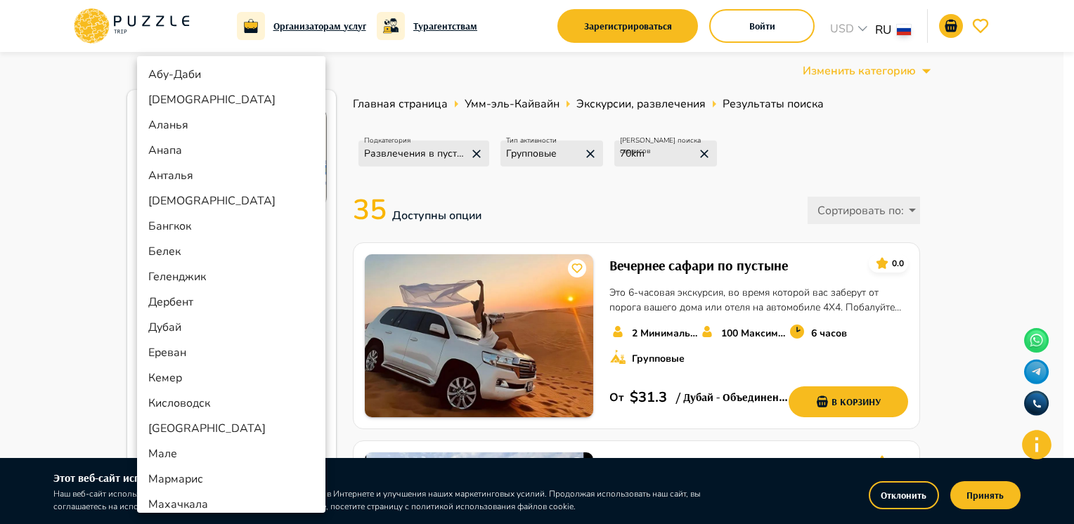
click at [189, 100] on li "Аджман" at bounding box center [231, 99] width 188 height 25
type input "******"
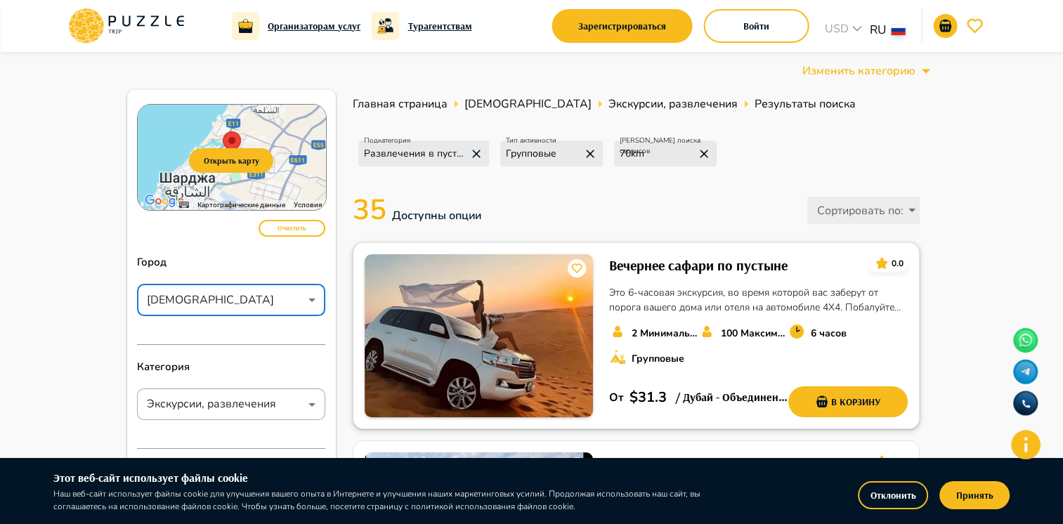
click at [625, 263] on h6 "Вечернее сафари по пустыне" at bounding box center [698, 265] width 179 height 22
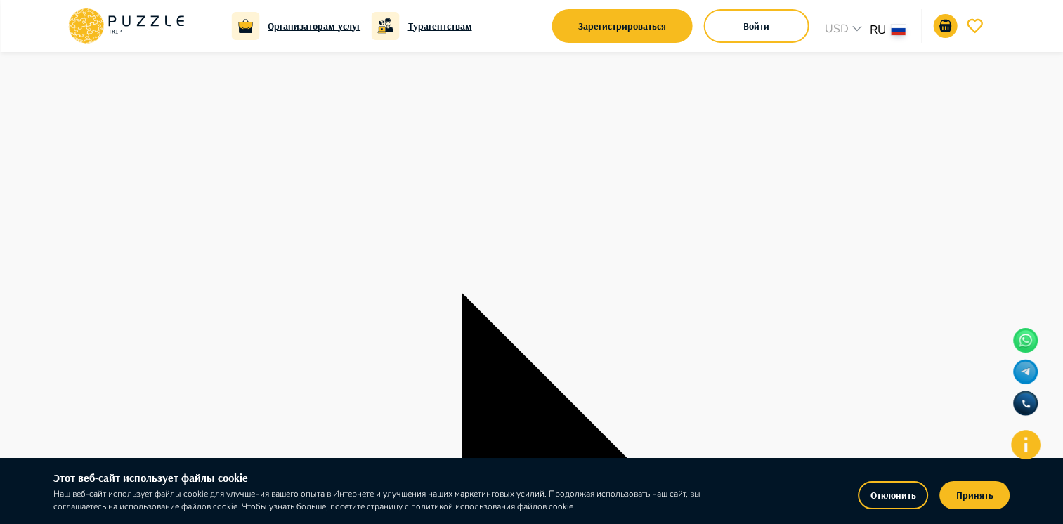
scroll to position [1889, 0]
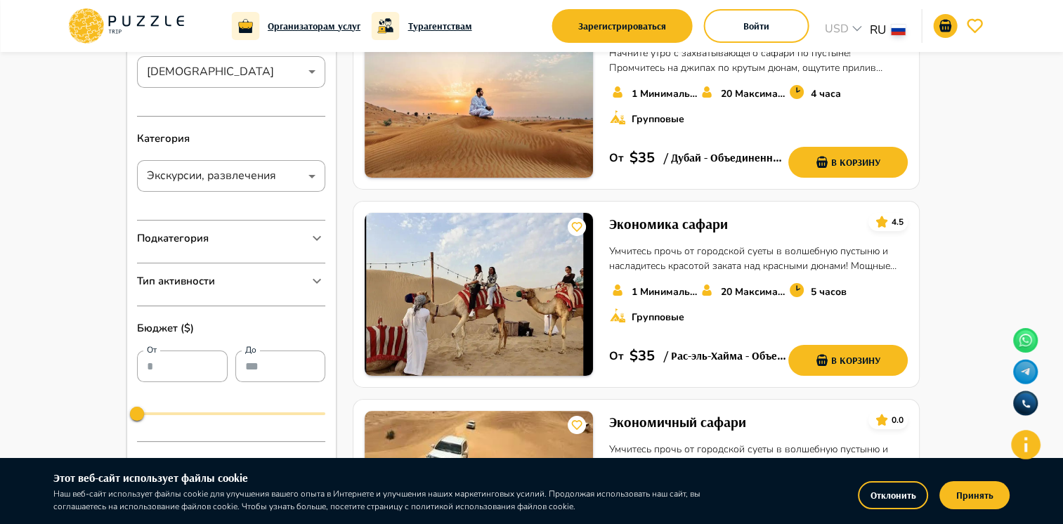
scroll to position [70, 0]
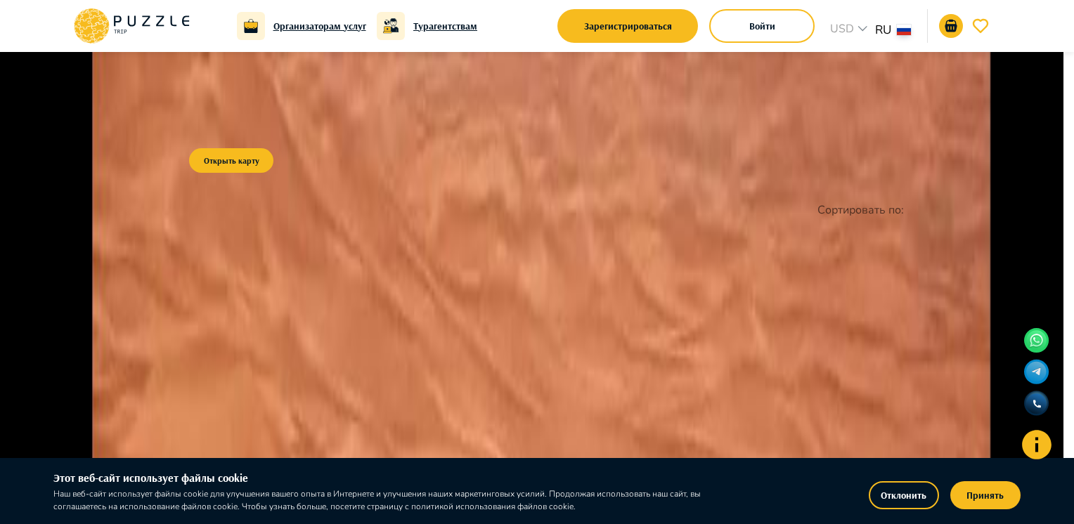
type input "*****"
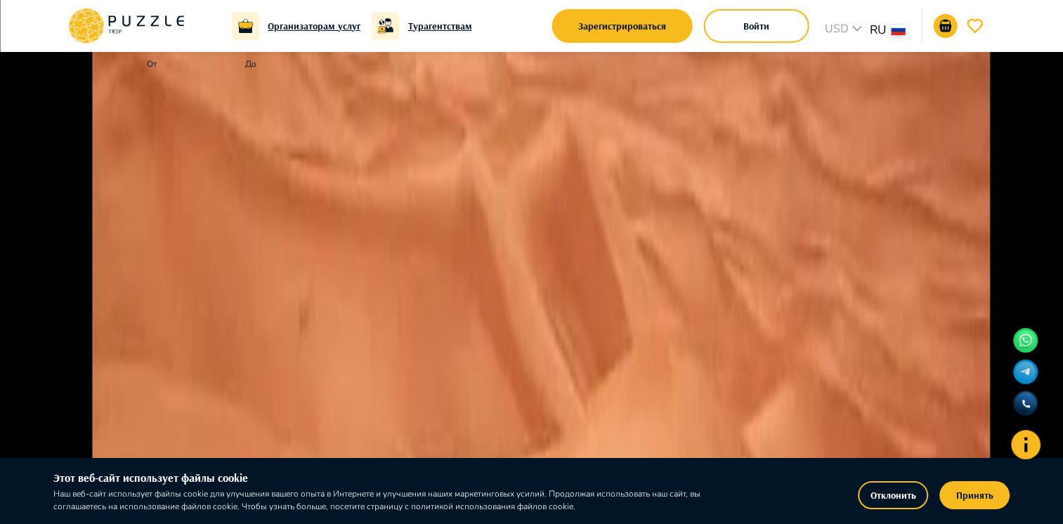
scroll to position [562, 0]
